Goal: Task Accomplishment & Management: Complete application form

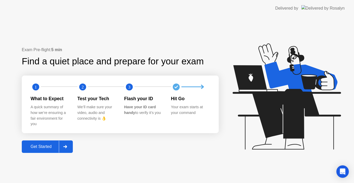
click at [70, 146] on div at bounding box center [65, 147] width 12 height 12
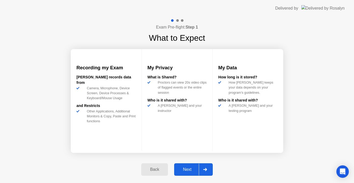
click at [193, 171] on button "Next" at bounding box center [193, 169] width 39 height 12
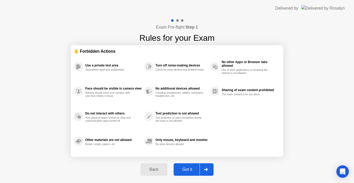
click at [193, 167] on div "Got it" at bounding box center [187, 169] width 24 height 5
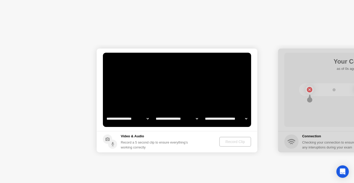
select select "**********"
select select "*******"
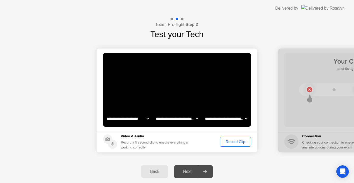
click at [228, 142] on div "Record Clip" at bounding box center [236, 141] width 28 height 4
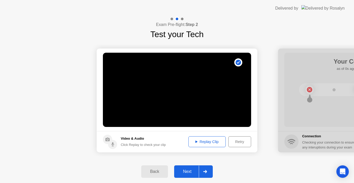
click at [208, 173] on div at bounding box center [205, 171] width 12 height 12
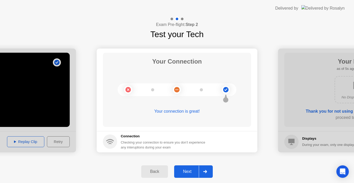
click at [208, 169] on div at bounding box center [205, 171] width 12 height 12
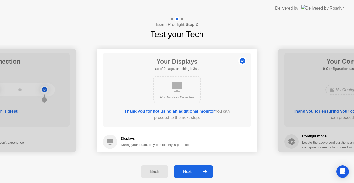
click at [206, 170] on div at bounding box center [205, 171] width 12 height 12
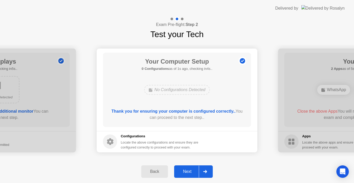
click at [206, 170] on div at bounding box center [205, 171] width 12 height 12
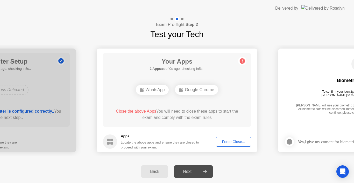
click at [233, 145] on button "Force Close..." at bounding box center [233, 142] width 35 height 10
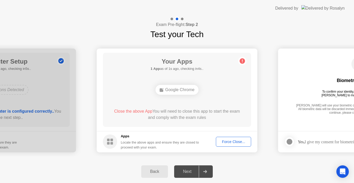
click at [230, 145] on button "Force Close..." at bounding box center [233, 142] width 35 height 10
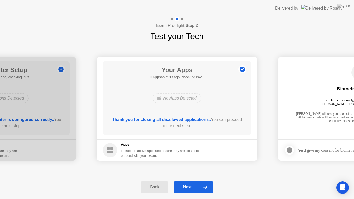
click at [205, 183] on div at bounding box center [205, 187] width 12 height 12
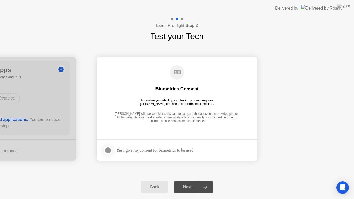
click at [111, 149] on div at bounding box center [108, 150] width 6 height 6
click at [194, 182] on button "Next" at bounding box center [193, 187] width 39 height 12
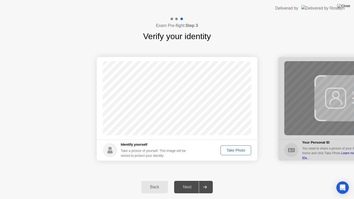
click at [241, 152] on div "Take Photo" at bounding box center [235, 150] width 27 height 4
click at [208, 183] on div at bounding box center [205, 187] width 12 height 12
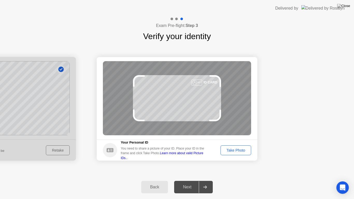
click at [243, 150] on div "Take Photo" at bounding box center [235, 150] width 27 height 4
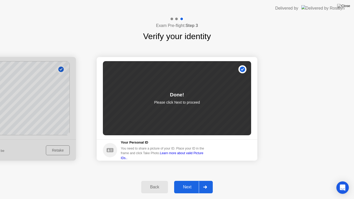
click at [203, 183] on div at bounding box center [205, 187] width 12 height 12
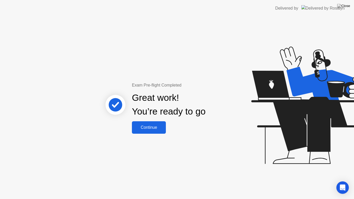
click at [159, 127] on div "Continue" at bounding box center [149, 127] width 31 height 5
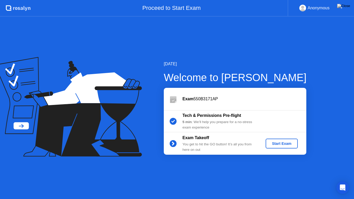
click at [286, 145] on div "Start Exam" at bounding box center [282, 144] width 28 height 4
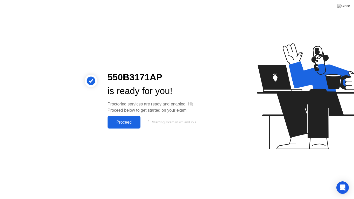
click at [127, 126] on button "Proceed" at bounding box center [124, 122] width 33 height 12
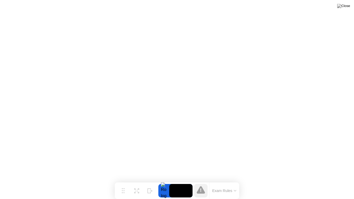
click at [218, 183] on button "Exam Rules" at bounding box center [224, 190] width 27 height 5
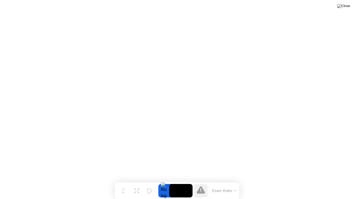
click at [235, 183] on button "Exam Rules" at bounding box center [224, 190] width 27 height 5
